Goal: Find specific fact

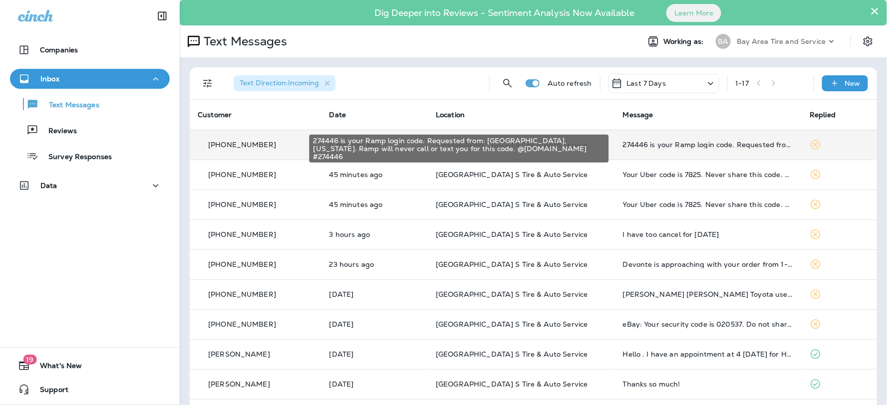
click at [641, 147] on div "274446 is your Ramp login code. Requested from: [GEOGRAPHIC_DATA], [US_STATE]. …" at bounding box center [708, 145] width 171 height 8
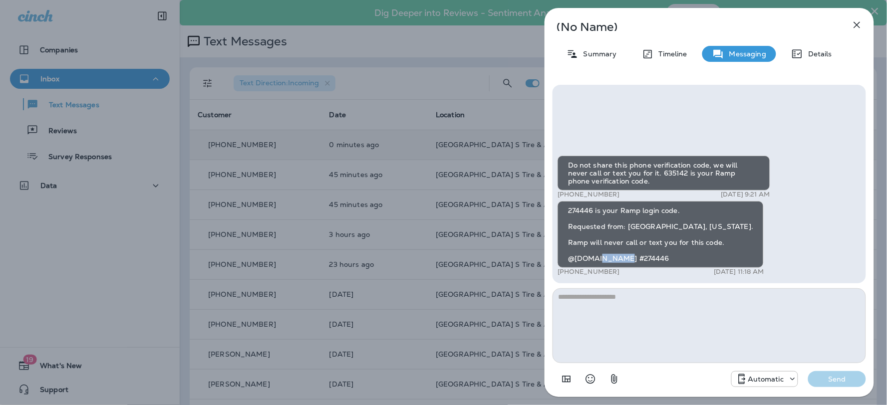
drag, startPoint x: 655, startPoint y: 256, endPoint x: 630, endPoint y: 260, distance: 25.2
click at [630, 260] on div "274446 is your Ramp login code. Requested from: [GEOGRAPHIC_DATA], [US_STATE]. …" at bounding box center [661, 234] width 206 height 67
copy div "274446"
click at [856, 25] on icon "button" at bounding box center [857, 25] width 12 height 12
